Goal: Find specific page/section: Find specific page/section

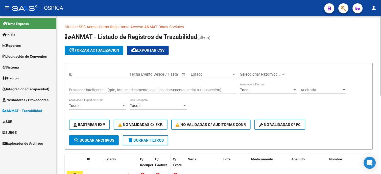
scroll to position [156, 0]
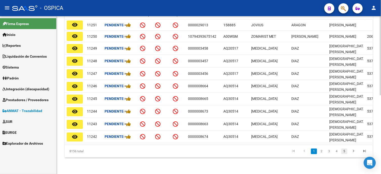
click at [189, 151] on link "5" at bounding box center [345, 152] width 6 height 6
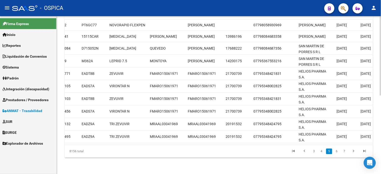
scroll to position [0, 143]
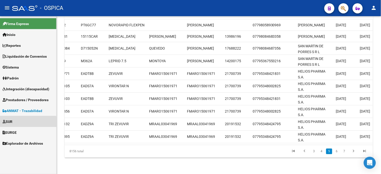
click at [12, 123] on span "SUR" at bounding box center [8, 122] width 10 height 6
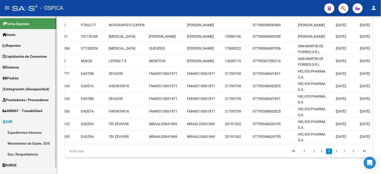
click at [37, 145] on link "Movimiento de Expte. SSS" at bounding box center [28, 143] width 56 height 11
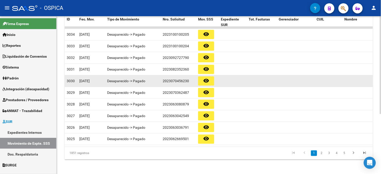
scroll to position [97, 0]
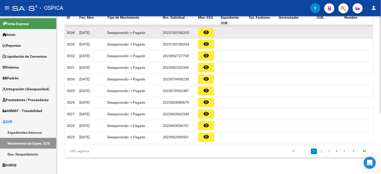
click at [189, 33] on mat-icon "remove_red_eye" at bounding box center [206, 32] width 6 height 6
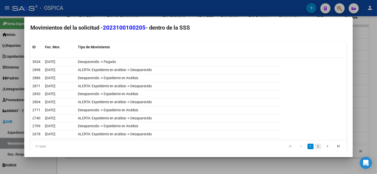
click at [189, 148] on link "2" at bounding box center [318, 147] width 6 height 6
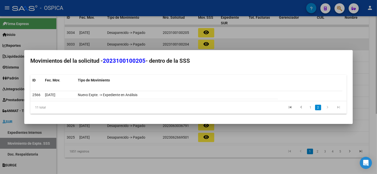
click at [189, 40] on div at bounding box center [188, 87] width 377 height 174
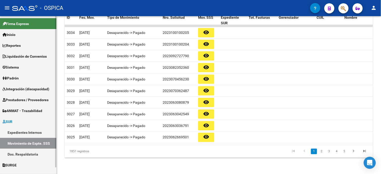
click at [29, 27] on link "Firma Express" at bounding box center [28, 23] width 56 height 11
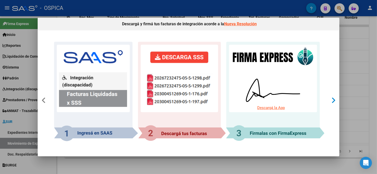
click at [189, 97] on div at bounding box center [333, 100] width 9 height 33
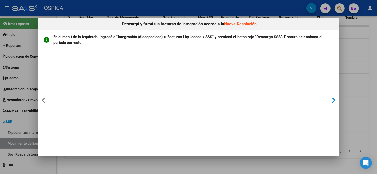
click at [189, 101] on icon at bounding box center [333, 100] width 4 height 7
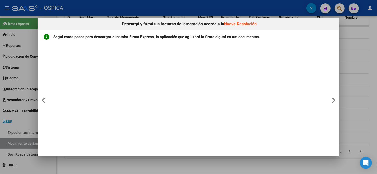
click at [189, 102] on div at bounding box center [188, 87] width 377 height 174
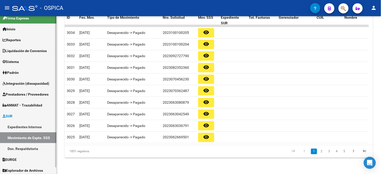
scroll to position [7, 0]
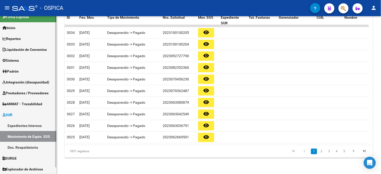
click at [15, 158] on span "SURGE" at bounding box center [10, 158] width 14 height 6
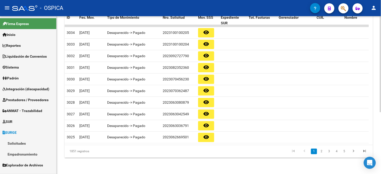
scroll to position [0, 0]
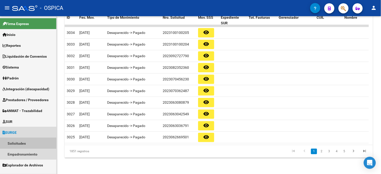
click at [19, 143] on link "Solicitudes" at bounding box center [28, 143] width 56 height 11
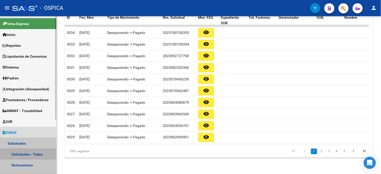
click at [23, 152] on link "Solicitudes - Todas" at bounding box center [28, 154] width 56 height 11
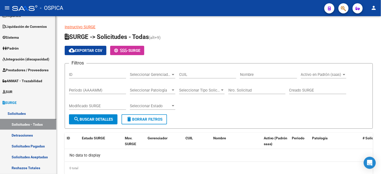
scroll to position [56, 0]
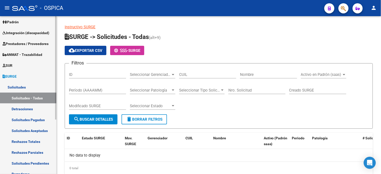
click at [33, 131] on link "Solicitudes Aceptadas" at bounding box center [28, 130] width 56 height 11
